Goal: Transaction & Acquisition: Purchase product/service

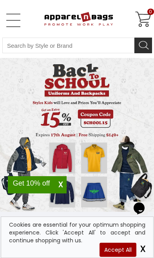
click at [15, 19] on link "Open Left Menu" at bounding box center [13, 21] width 16 height 16
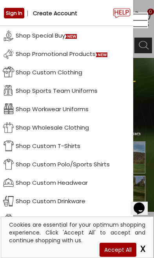
click at [32, 91] on link "Shop Sports Team Uniforms" at bounding box center [66, 90] width 133 height 18
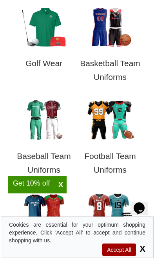
scroll to position [337, 0]
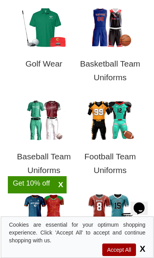
click at [94, 129] on img at bounding box center [110, 120] width 55 height 41
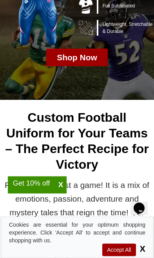
scroll to position [160, 0]
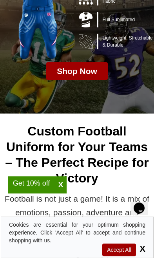
click at [60, 74] on p "Shop Now" at bounding box center [77, 71] width 40 height 14
click at [60, 186] on span "X" at bounding box center [61, 184] width 12 height 9
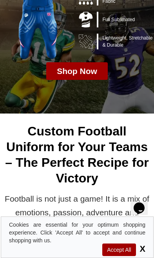
click at [52, 71] on div "Shop Now" at bounding box center [76, 71] width 61 height 18
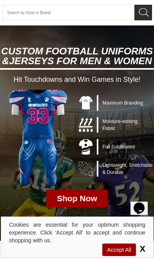
scroll to position [32, 0]
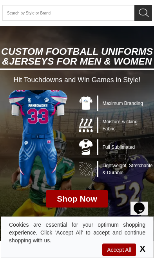
click at [41, 97] on img at bounding box center [38, 138] width 59 height 97
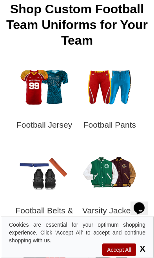
scroll to position [1890, 0]
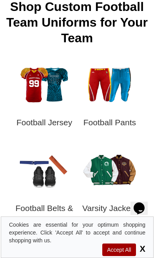
click at [26, 96] on img at bounding box center [44, 84] width 55 height 41
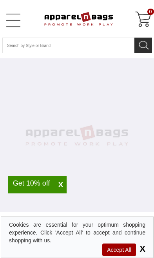
select select "48"
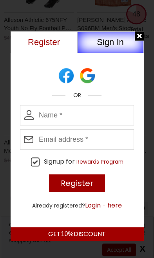
scroll to position [2571, 0]
click at [137, 35] on div at bounding box center [140, 36] width 10 height 10
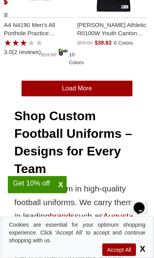
scroll to position [3383, 0]
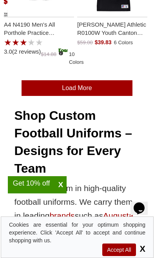
click at [48, 92] on link "Load More" at bounding box center [77, 88] width 111 height 16
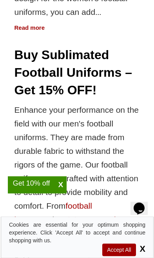
scroll to position [7274, 0]
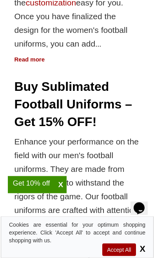
click at [60, 186] on span "X" at bounding box center [61, 184] width 12 height 9
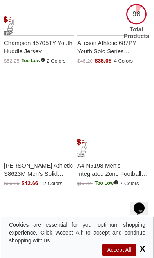
scroll to position [0, 0]
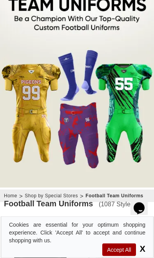
click at [55, 145] on img at bounding box center [77, 75] width 154 height 226
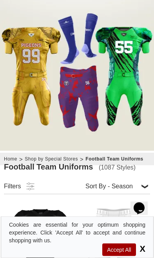
scroll to position [134, 0]
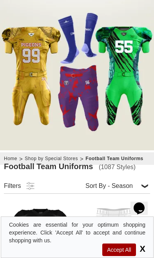
click at [107, 185] on select "Price - Low to High Price - High to Low Reviews Sort By - Season Top Seller" at bounding box center [116, 185] width 67 height 13
click at [33, 118] on img at bounding box center [77, 38] width 154 height 226
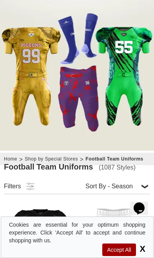
click at [54, 125] on img at bounding box center [77, 38] width 154 height 226
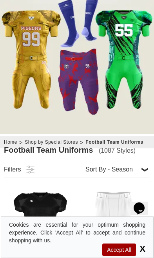
scroll to position [150, 0]
click at [101, 168] on select "Price - Low to High Price - High to Low Reviews Sort By - Season Top Seller" at bounding box center [116, 169] width 67 height 13
select select "4"
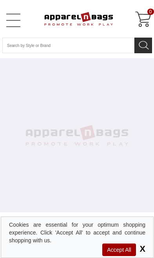
select select "48"
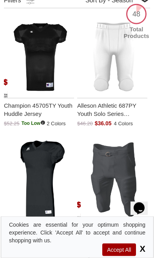
scroll to position [318, 0]
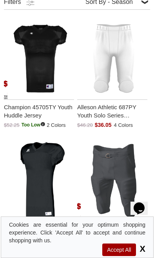
click at [31, 74] on img "Champion 45705TY Youth Huddle Jersey with a 0.0 Star Rating 0Product Review and…" at bounding box center [40, 59] width 66 height 82
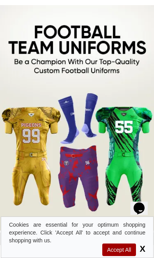
scroll to position [53, 0]
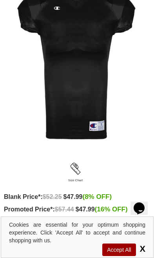
scroll to position [131, 0]
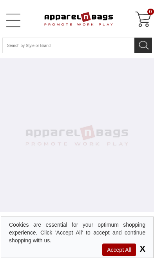
select select "48"
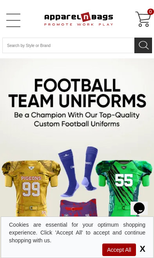
click at [145, 245] on span "X" at bounding box center [141, 249] width 8 height 10
click at [114, 250] on span "Accept All" at bounding box center [118, 250] width 33 height 13
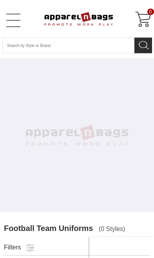
select select "48"
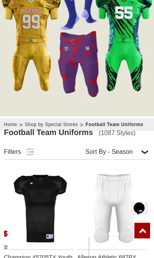
scroll to position [168, 0]
click at [28, 150] on link at bounding box center [29, 151] width 12 height 11
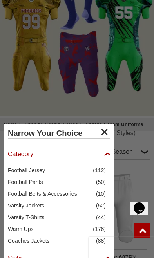
scroll to position [0, 0]
click at [11, 185] on span "Football Pants" at bounding box center [52, 182] width 88 height 8
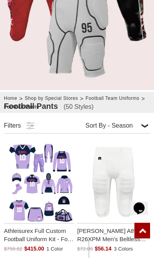
scroll to position [195, 0]
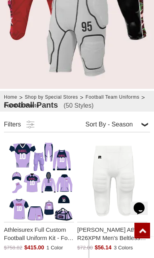
click at [23, 126] on link at bounding box center [29, 124] width 12 height 11
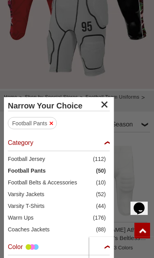
scroll to position [0, 0]
click at [21, 161] on span "Football Jersey" at bounding box center [50, 159] width 85 height 8
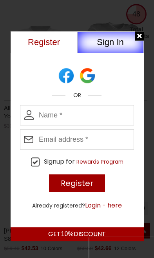
scroll to position [2554, 0]
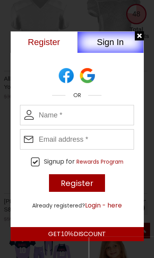
click at [138, 38] on div at bounding box center [140, 36] width 10 height 10
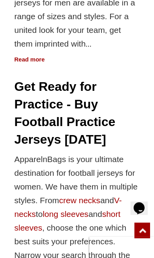
scroll to position [4149, 0]
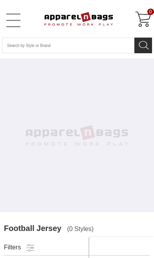
select select "48"
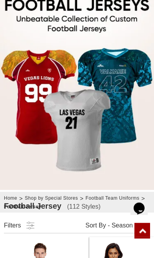
click at [38, 157] on img at bounding box center [77, 77] width 154 height 226
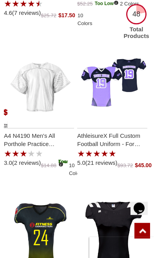
scroll to position [738, 0]
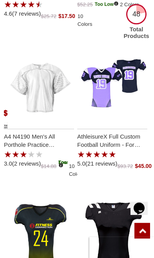
click at [88, 111] on img "AthleisureX Full Custom Football Uniform - For Men with a 5.0 Star Rating 21Pro…" at bounding box center [114, 88] width 66 height 82
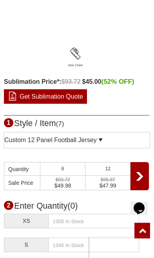
scroll to position [291, 0]
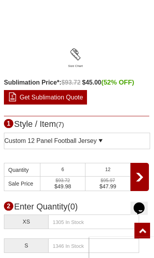
click at [41, 144] on div "Custom 12 Panel Football Jersey" at bounding box center [50, 141] width 92 height 8
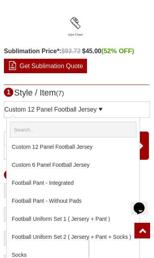
scroll to position [323, 0]
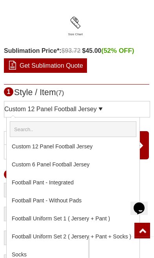
click at [23, 235] on link "Football Uniform Set 2 ( Jersery + Pant + Socks )" at bounding box center [76, 236] width 128 height 15
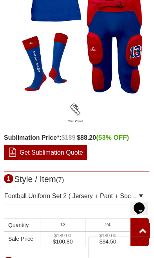
scroll to position [268, 0]
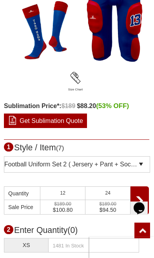
click at [46, 164] on div "Football Uniform Set 2 ( Jersery + Pant + Socks )" at bounding box center [70, 165] width 133 height 8
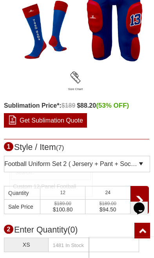
scroll to position [0, 0]
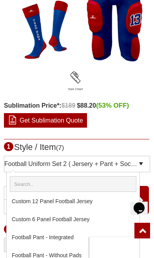
click at [44, 164] on div "Football Uniform Set 2 ( Jersery + Pant + Socks )" at bounding box center [70, 164] width 133 height 8
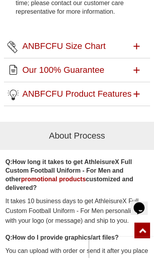
scroll to position [1306, 0]
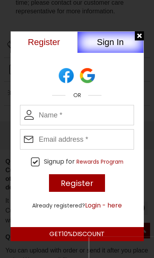
click at [139, 39] on div at bounding box center [140, 36] width 10 height 10
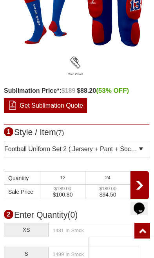
scroll to position [283, 0]
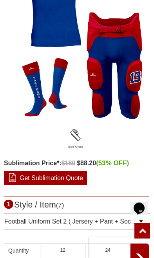
click at [56, 215] on div "Football Uniform Set 2 ( Jersery + Pant + Socks ) Pantone Matching System (PMS)…" at bounding box center [77, 221] width 146 height 16
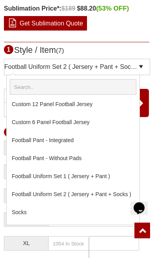
scroll to position [377, 0]
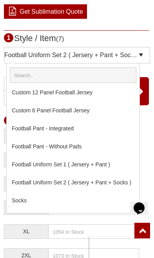
click at [29, 164] on link "Football Uniform Set 1 ( Jersery + Pant )" at bounding box center [76, 164] width 128 height 15
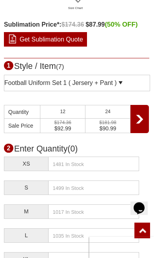
scroll to position [347, 0]
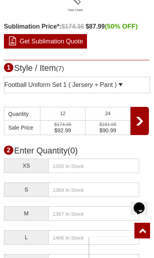
click at [35, 85] on div "Football Uniform Set 1 ( Jersery + Pant )" at bounding box center [60, 85] width 112 height 8
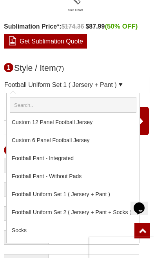
click at [38, 212] on link "Football Uniform Set 2 ( Jersery + Pant + Socks )" at bounding box center [76, 212] width 128 height 15
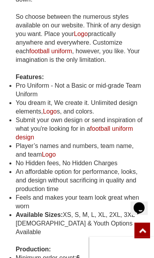
scroll to position [1055, 0]
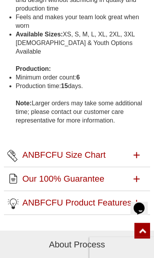
click at [45, 171] on link "Our 100% Guarantee" at bounding box center [77, 179] width 146 height 24
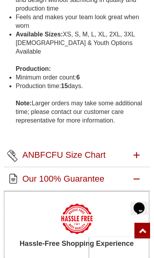
click at [40, 146] on h2 "ANBFCFU Size Chart" at bounding box center [77, 155] width 146 height 24
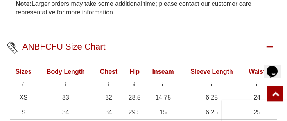
scroll to position [1193, 0]
type input "See Next 12 Reviews"
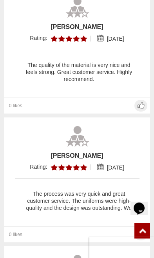
scroll to position [2804, 0]
